Goal: Information Seeking & Learning: Find contact information

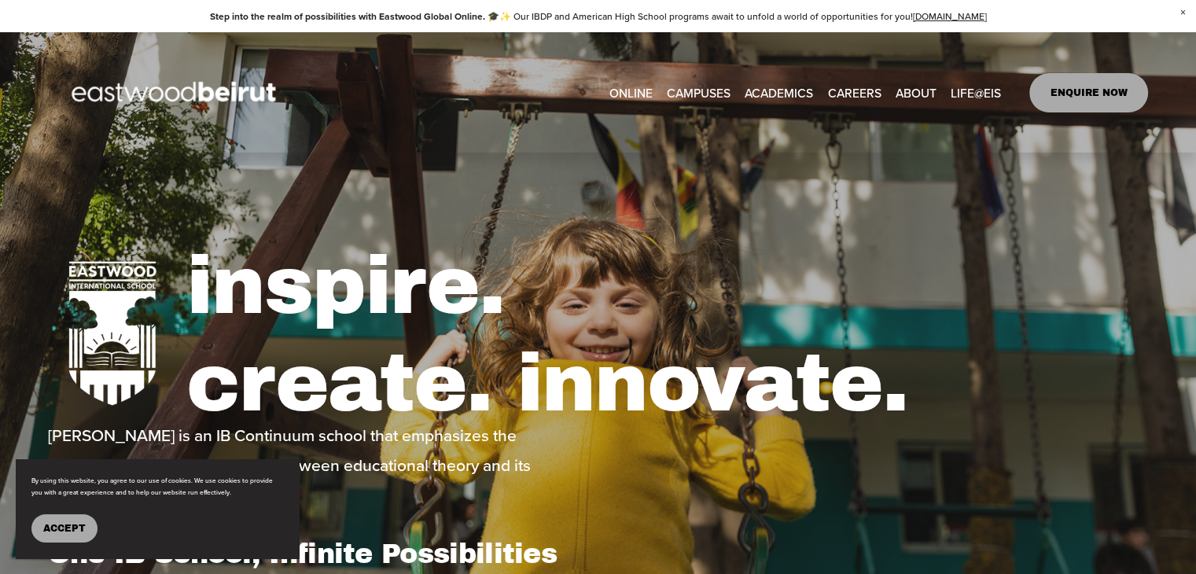
type input "*****"
click at [262, 90] on img at bounding box center [176, 93] width 256 height 80
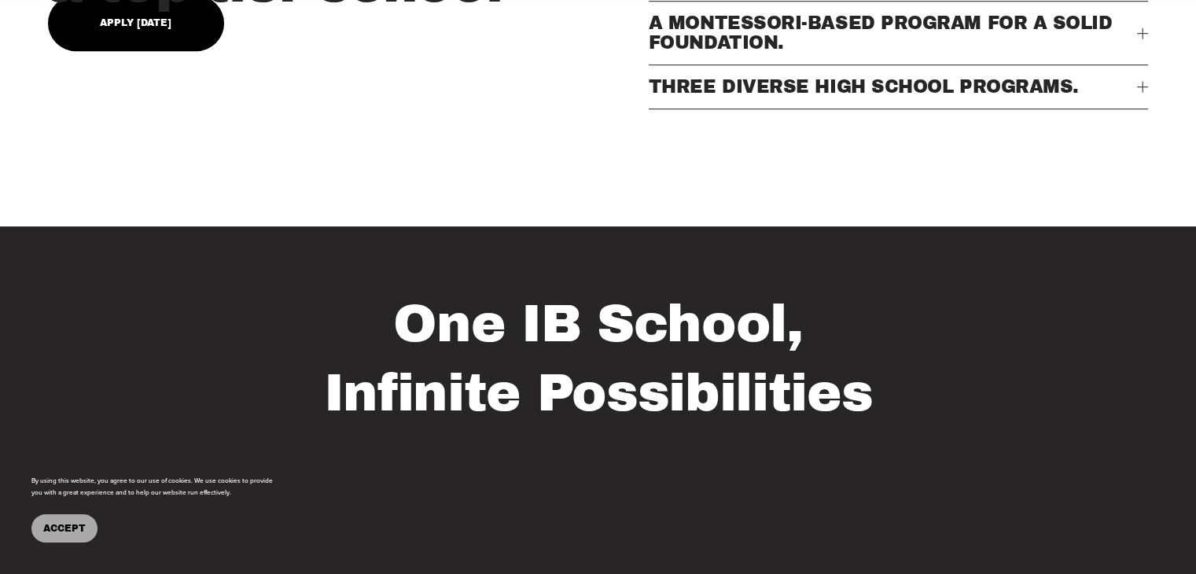
scroll to position [1336, 0]
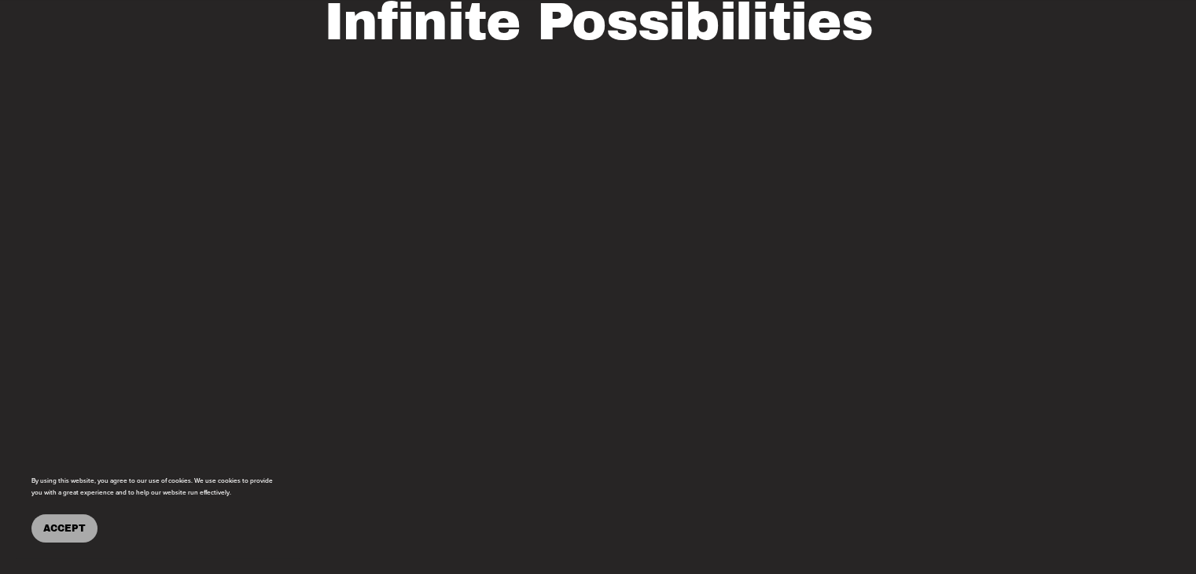
click at [82, 533] on button "Accept" at bounding box center [64, 528] width 66 height 28
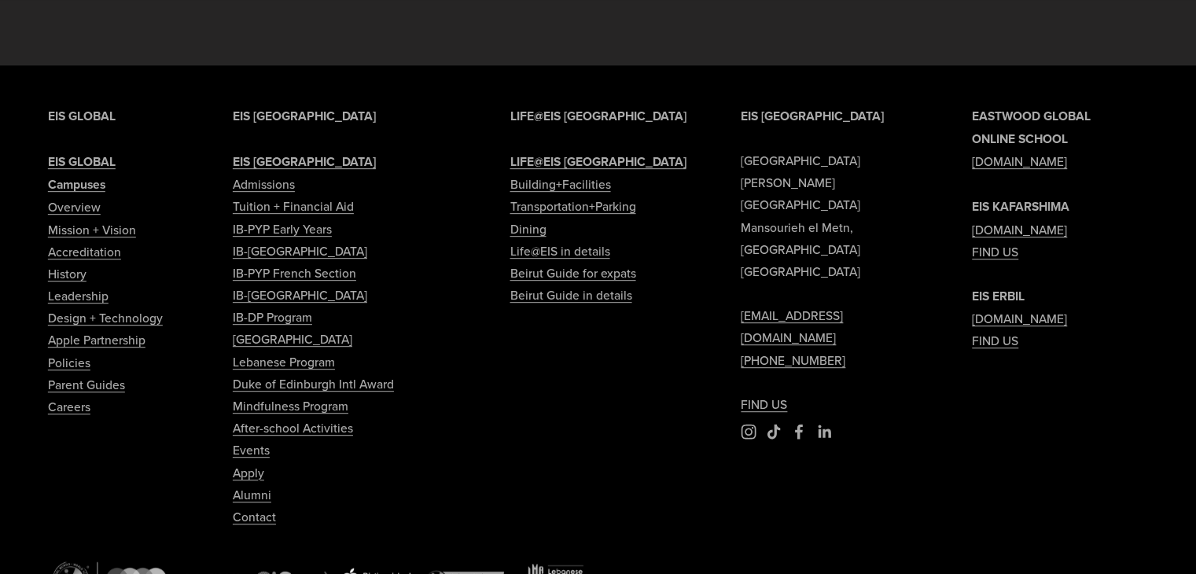
scroll to position [6836, 0]
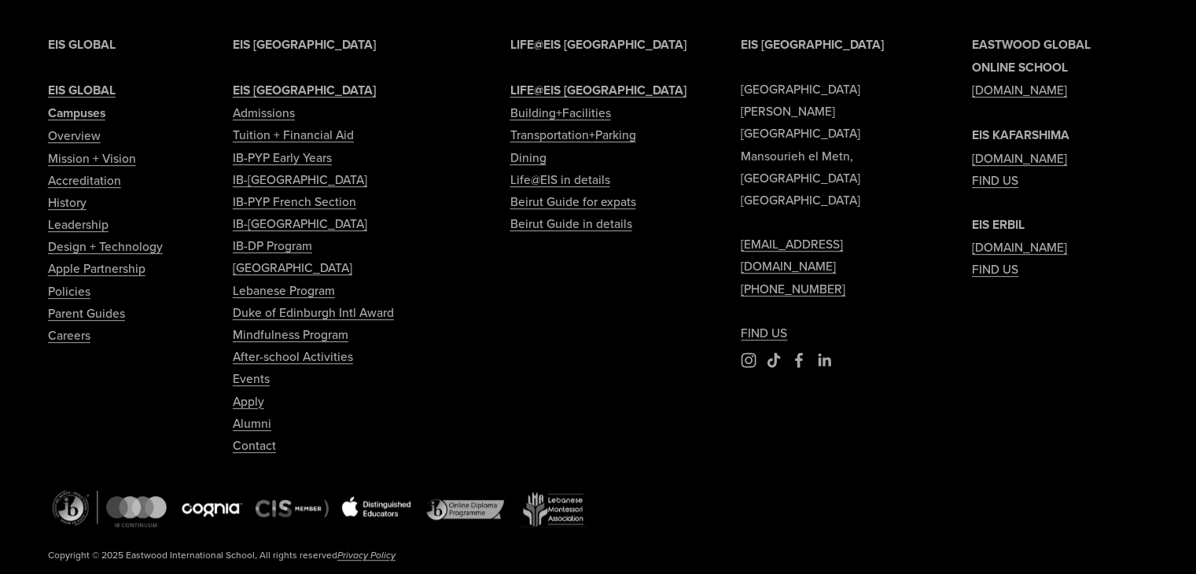
click at [261, 434] on link "Contact" at bounding box center [254, 445] width 43 height 22
type input "*****"
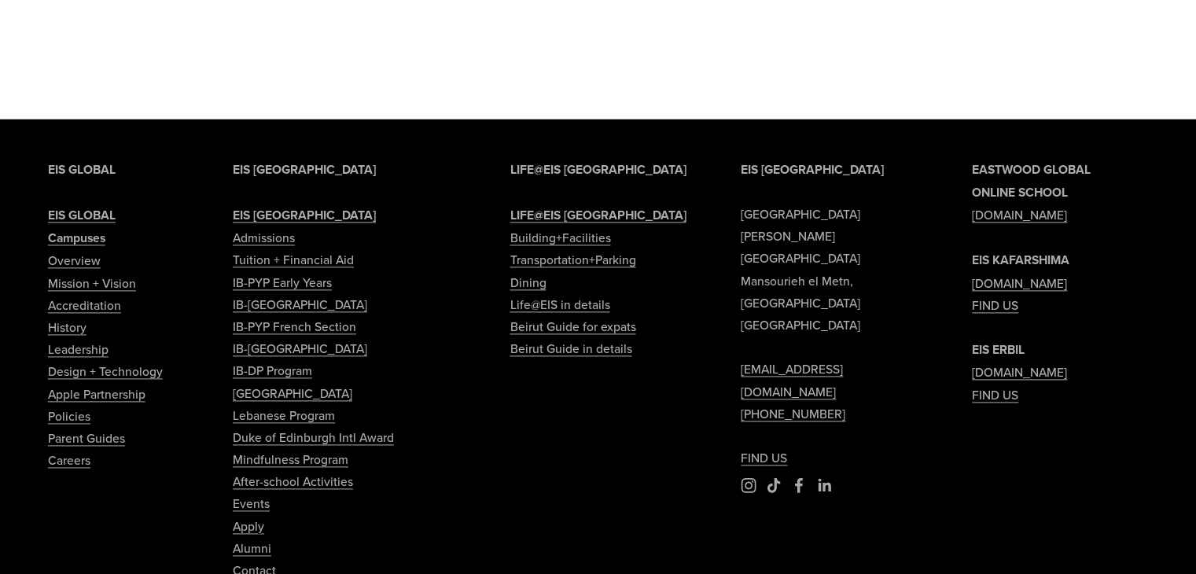
scroll to position [2069, 0]
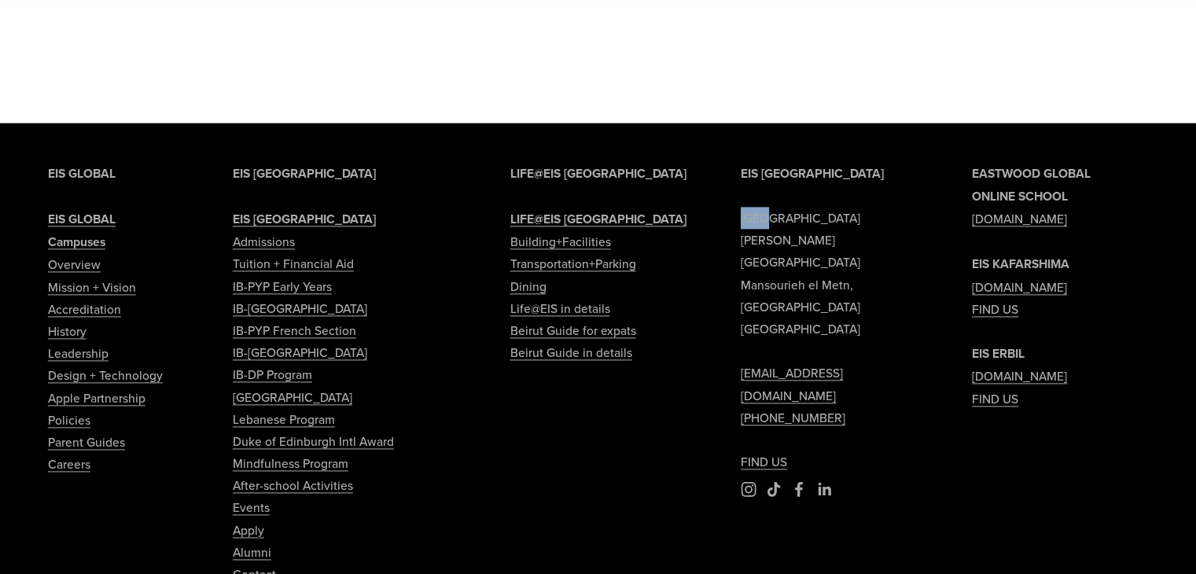
drag, startPoint x: 736, startPoint y: 190, endPoint x: 765, endPoint y: 187, distance: 29.3
click at [765, 187] on div "EIS BEIRUT Eastwood International School Sami Solh Street Mansourieh el Metn, B…" at bounding box center [598, 446] width 1196 height 569
click at [766, 226] on p "EIS BEIRUT Eastwood International School Sami Solh Street Mansourieh el Metn, B…" at bounding box center [828, 317] width 176 height 310
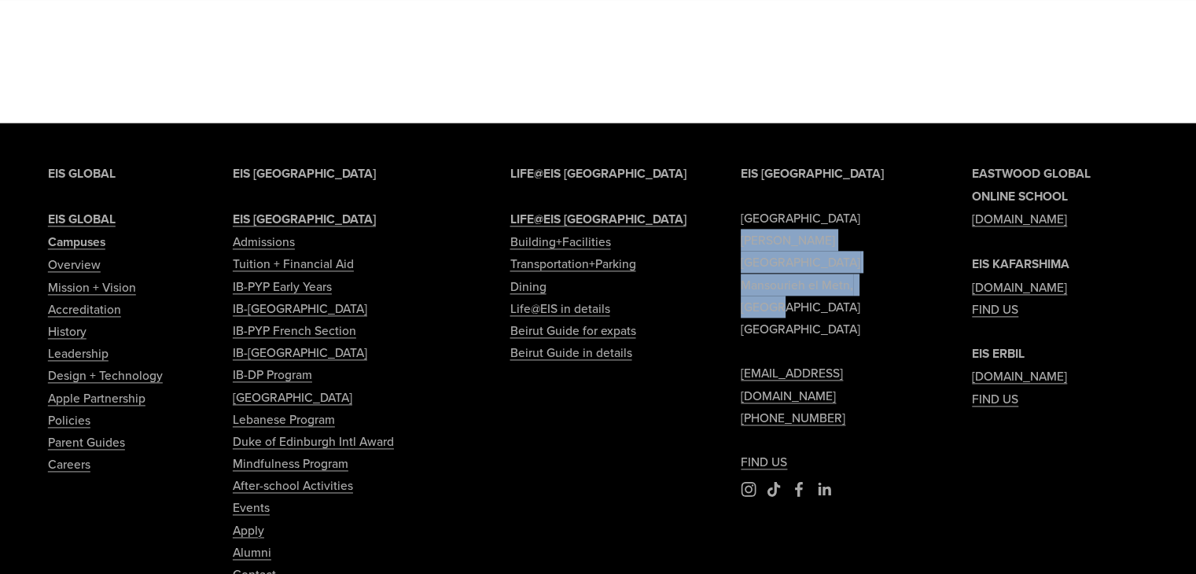
drag, startPoint x: 735, startPoint y: 215, endPoint x: 894, endPoint y: 243, distance: 161.1
click at [894, 243] on div "EIS BEIRUT Eastwood International School Sami Solh Street Mansourieh el Metn, B…" at bounding box center [598, 446] width 1196 height 569
copy p "Sami Solh Street Mansourieh el Metn, Beirut"
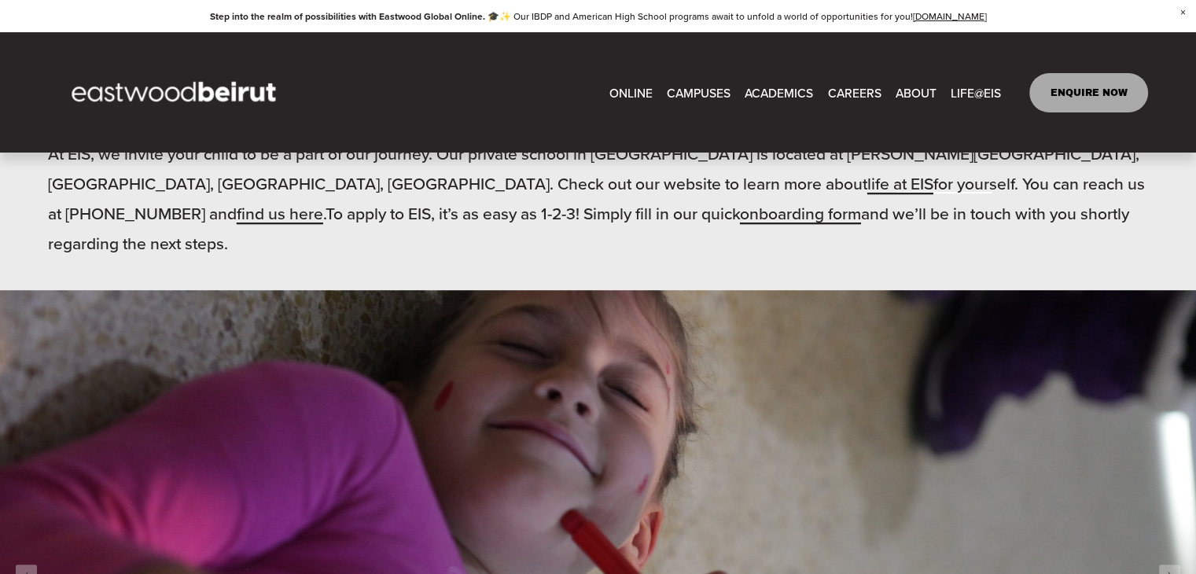
scroll to position [654, 0]
